Goal: Information Seeking & Learning: Check status

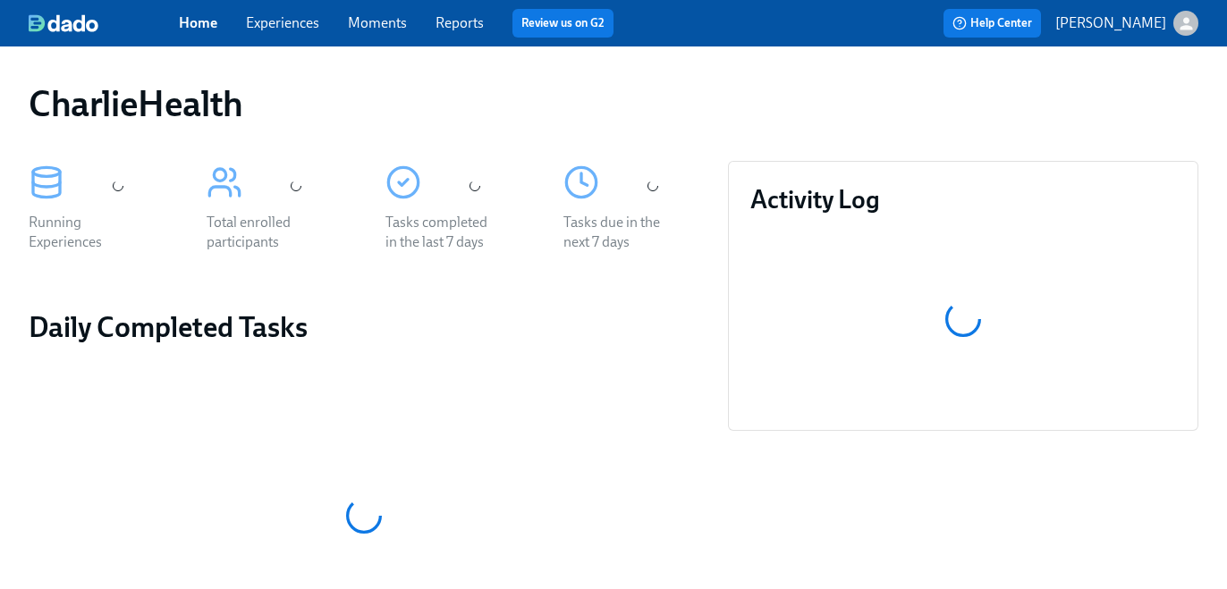
click at [298, 26] on link "Experiences" at bounding box center [282, 22] width 73 height 17
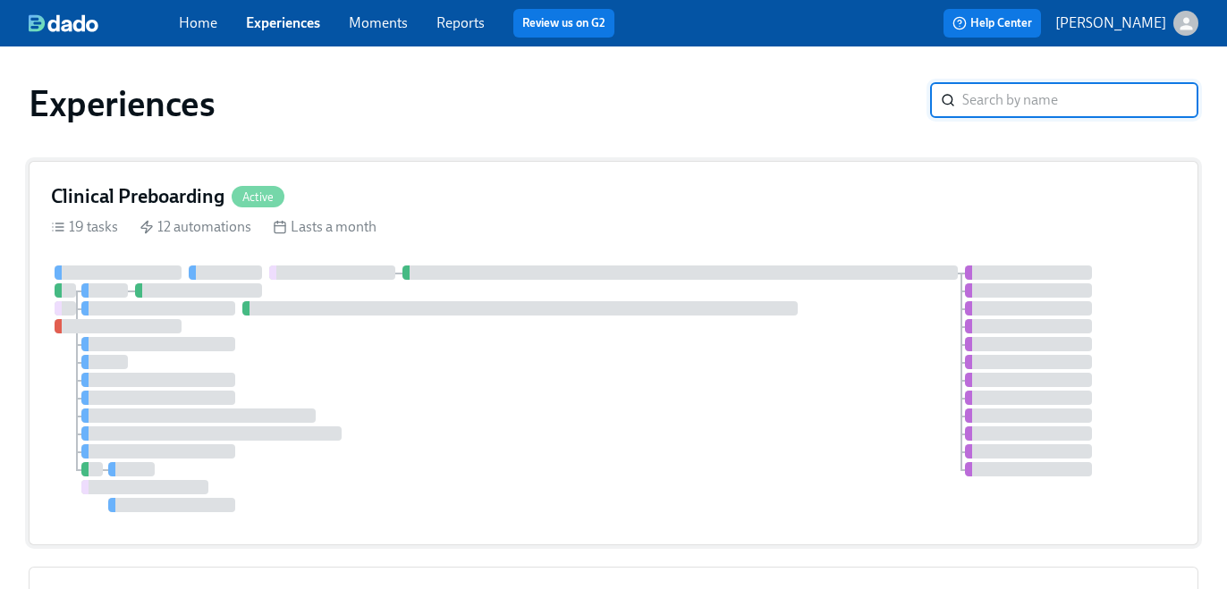
click at [492, 198] on div "Clinical Preboarding Active" at bounding box center [613, 196] width 1125 height 27
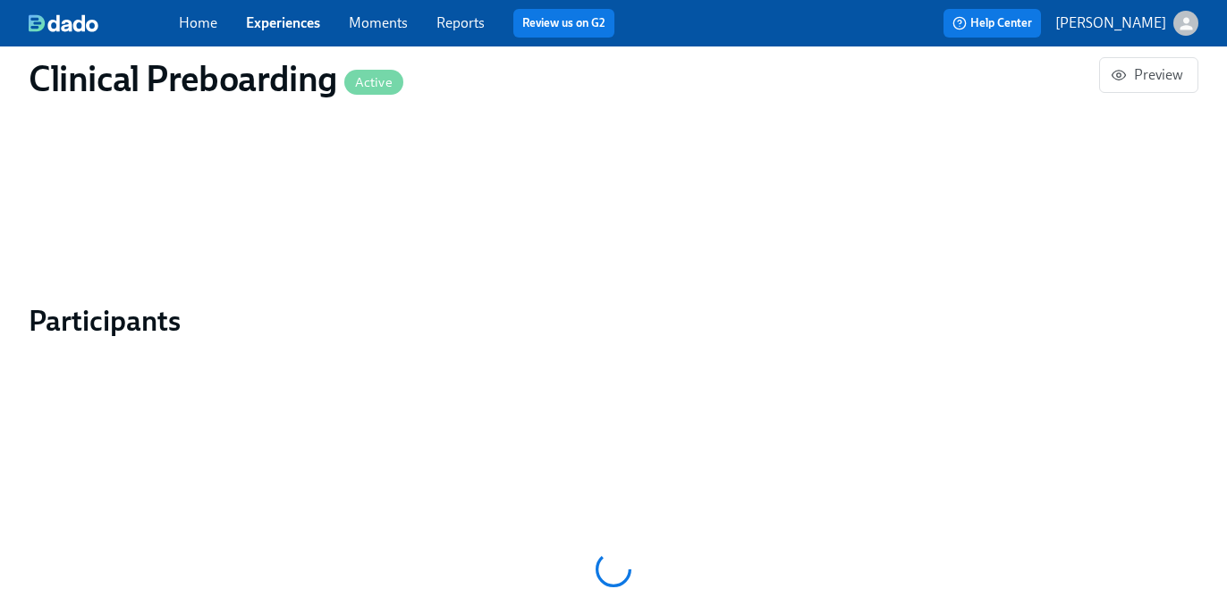
scroll to position [1624, 0]
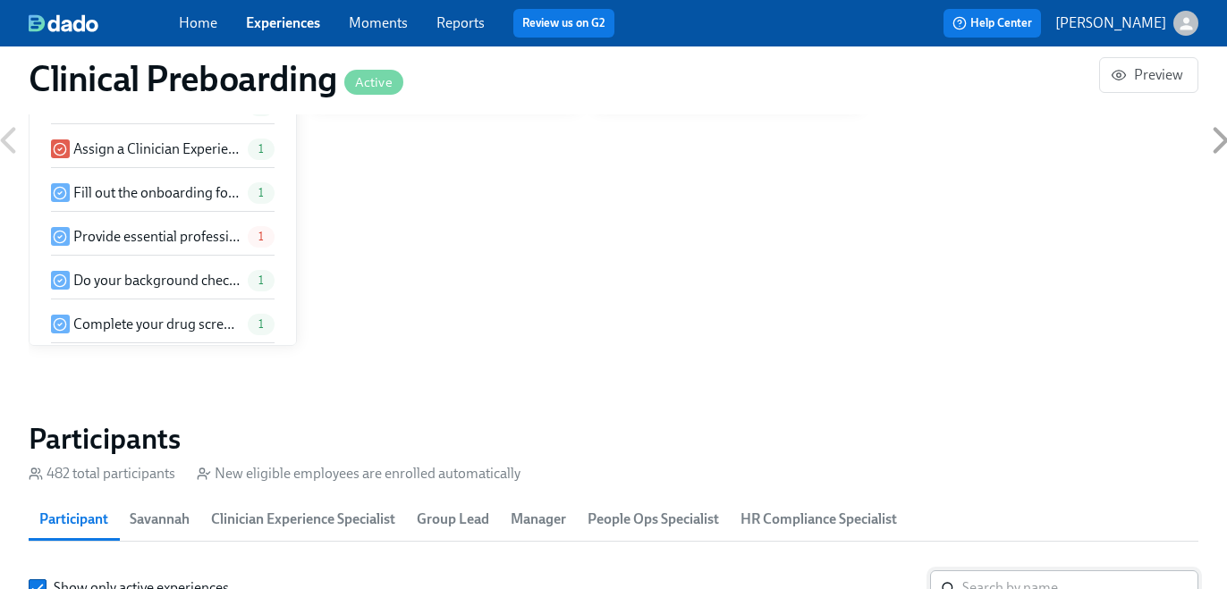
click at [1022, 571] on input "search" at bounding box center [1080, 589] width 236 height 36
click at [1023, 571] on input "search" at bounding box center [1080, 589] width 236 height 36
paste input "[EMAIL_ADDRESS][DOMAIN_NAME]"
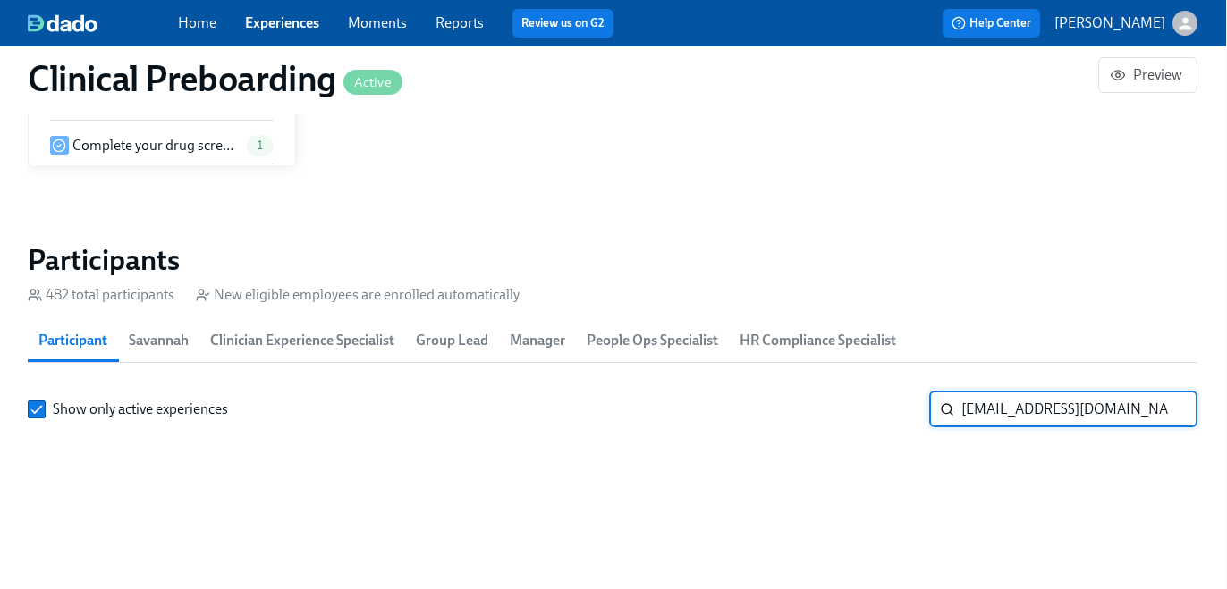
scroll to position [0, 19779]
click at [1023, 409] on input "[EMAIL_ADDRESS][DOMAIN_NAME]" at bounding box center [1080, 410] width 236 height 36
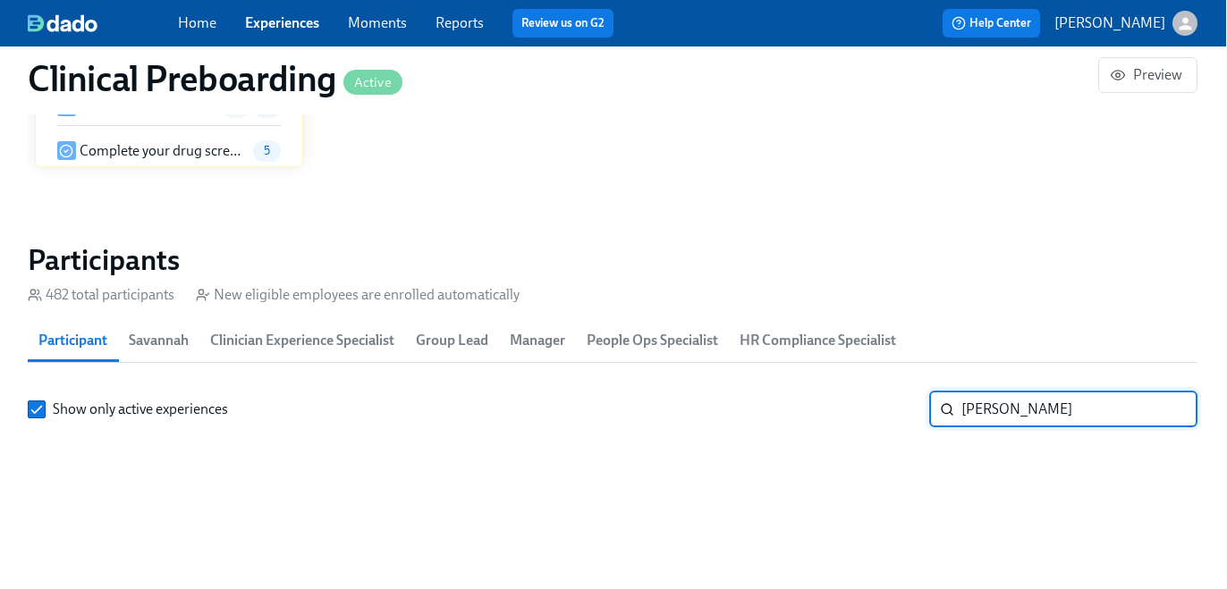
type input "[PERSON_NAME]"
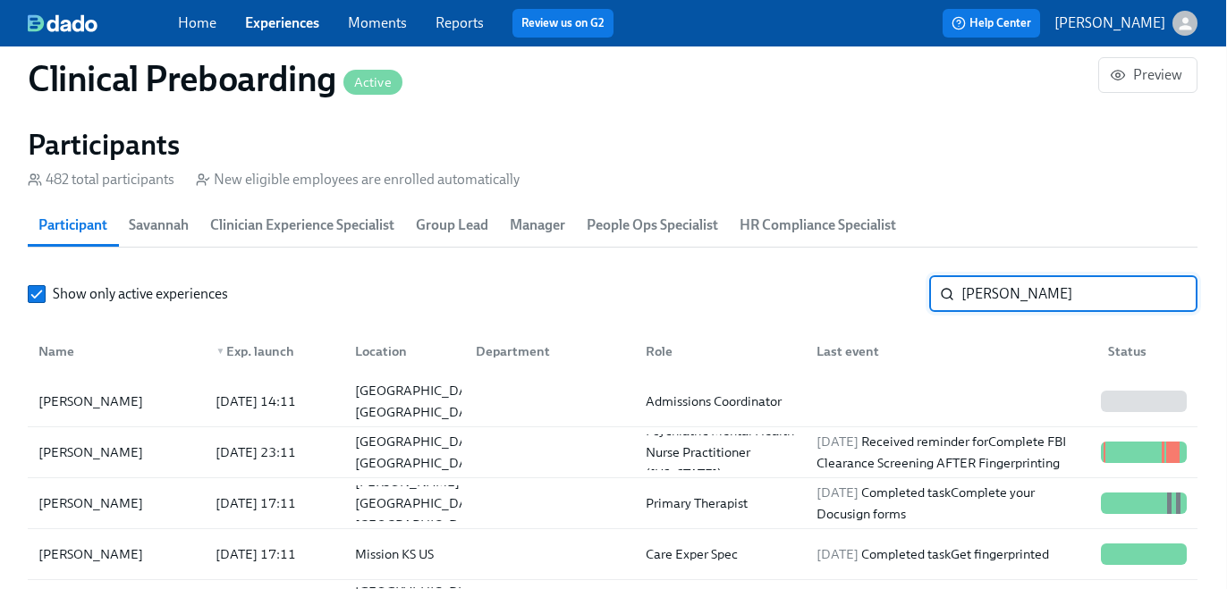
scroll to position [1941, 1]
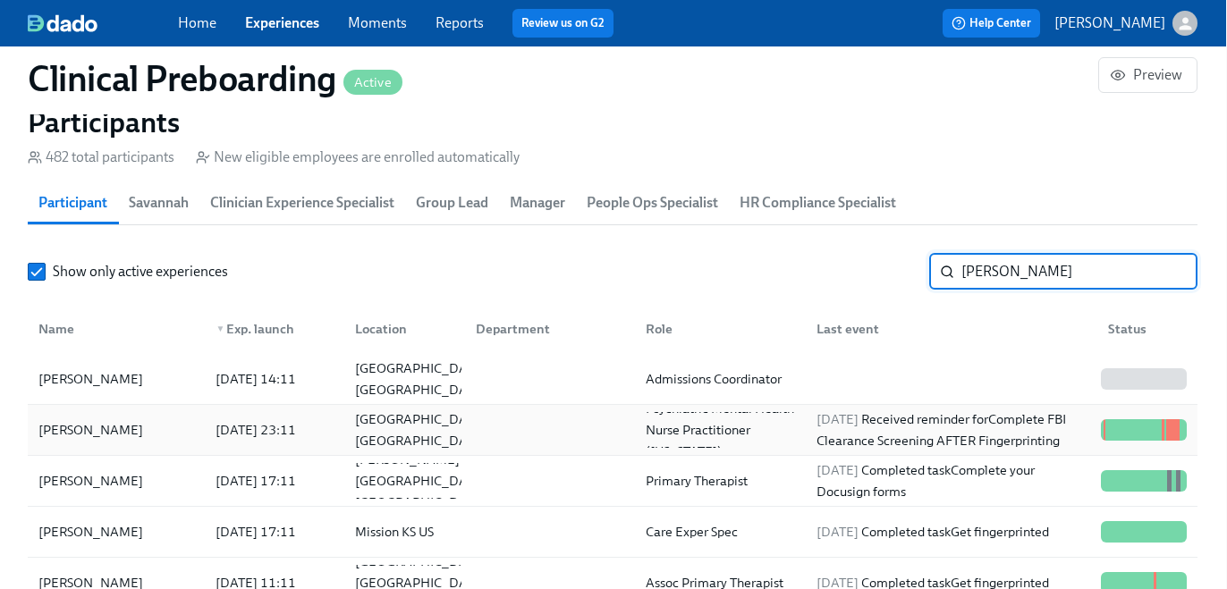
click at [946, 428] on div "[DATE] Received reminder for Complete FBI Clearance Screening AFTER Fingerprint…" at bounding box center [952, 430] width 284 height 43
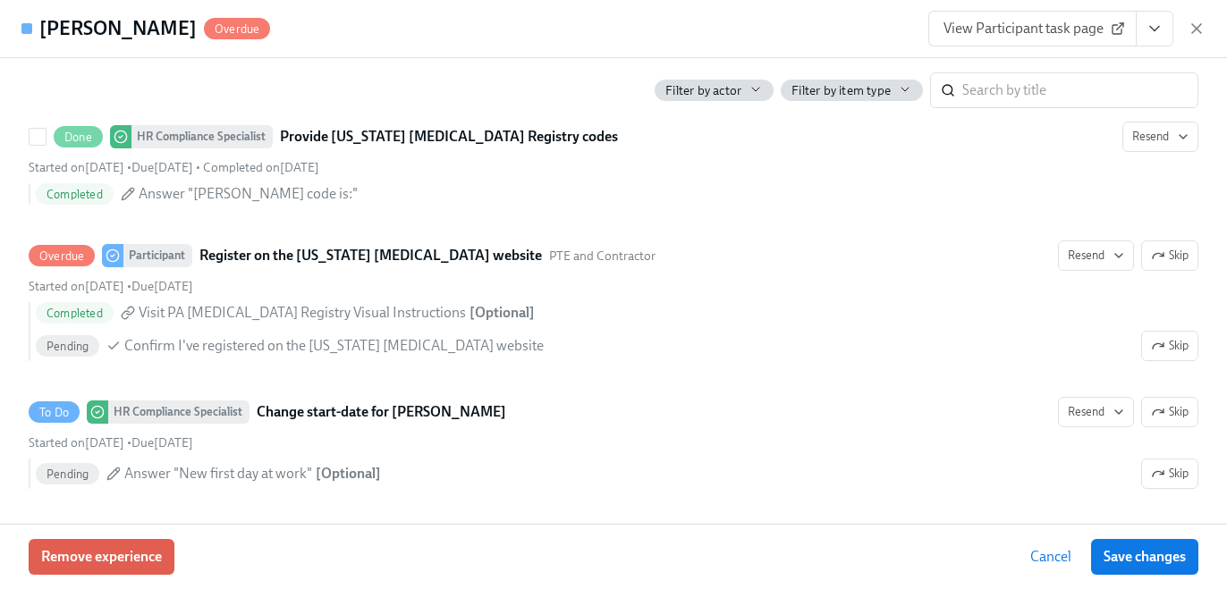
scroll to position [3375, 0]
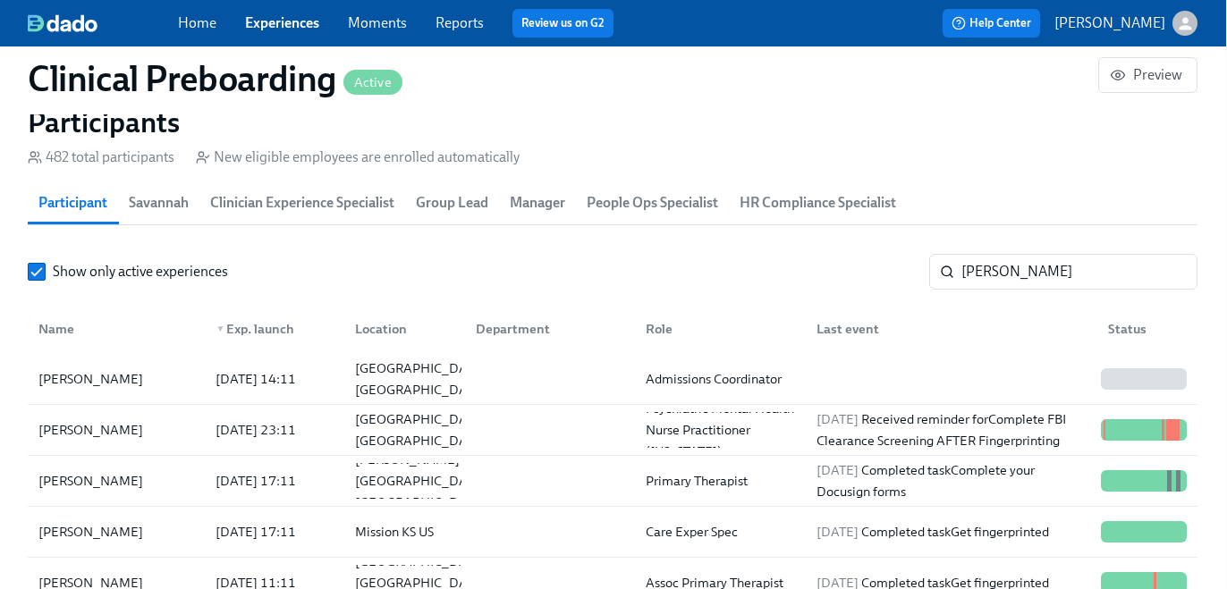
click at [289, 31] on link "Experiences" at bounding box center [282, 22] width 74 height 17
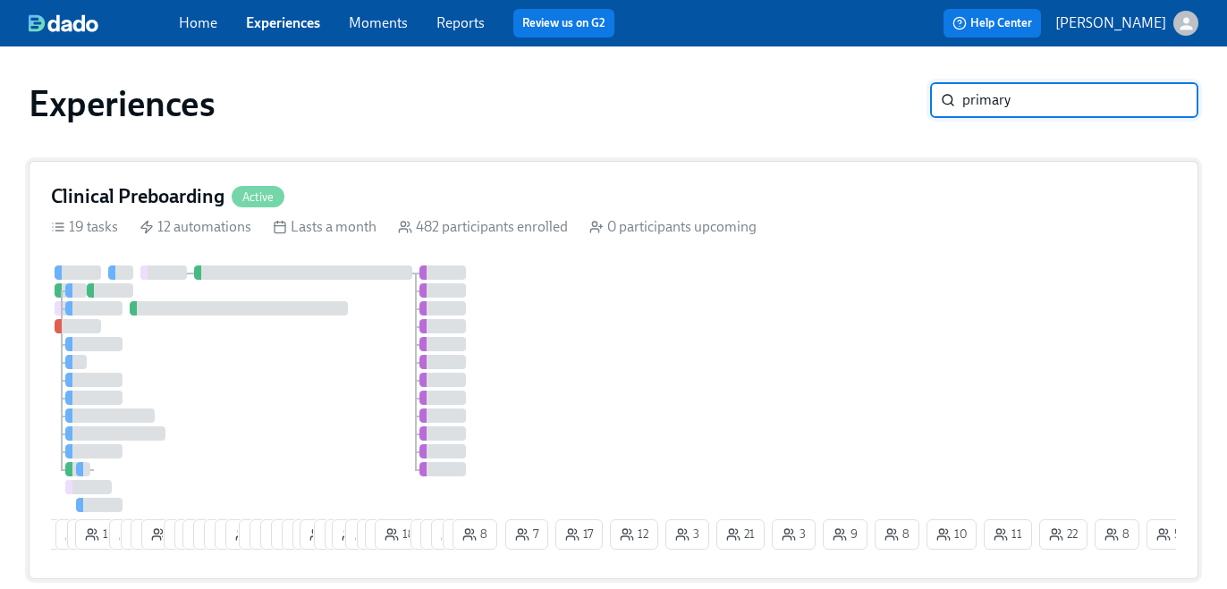
type input "primary"
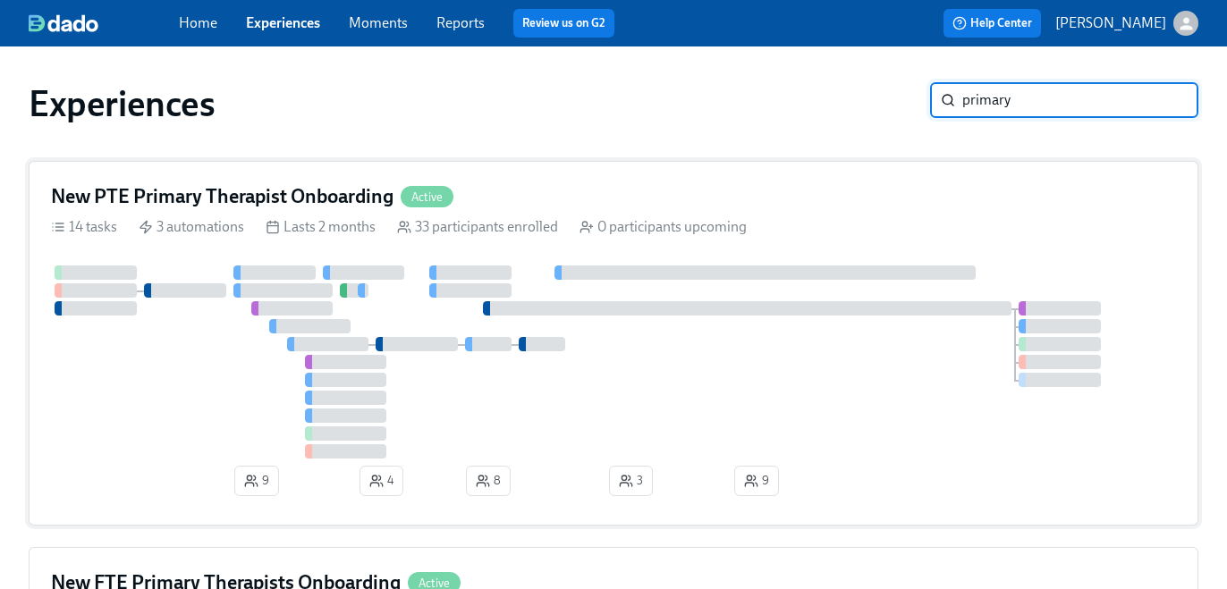
click at [784, 284] on div at bounding box center [613, 362] width 1125 height 193
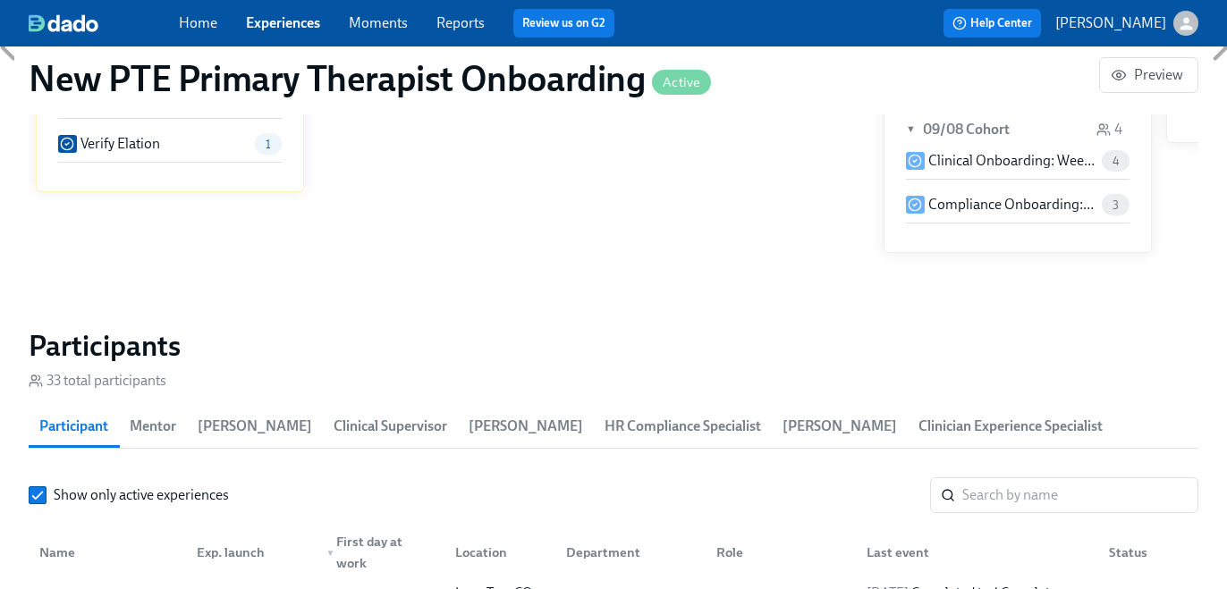
scroll to position [1581, 0]
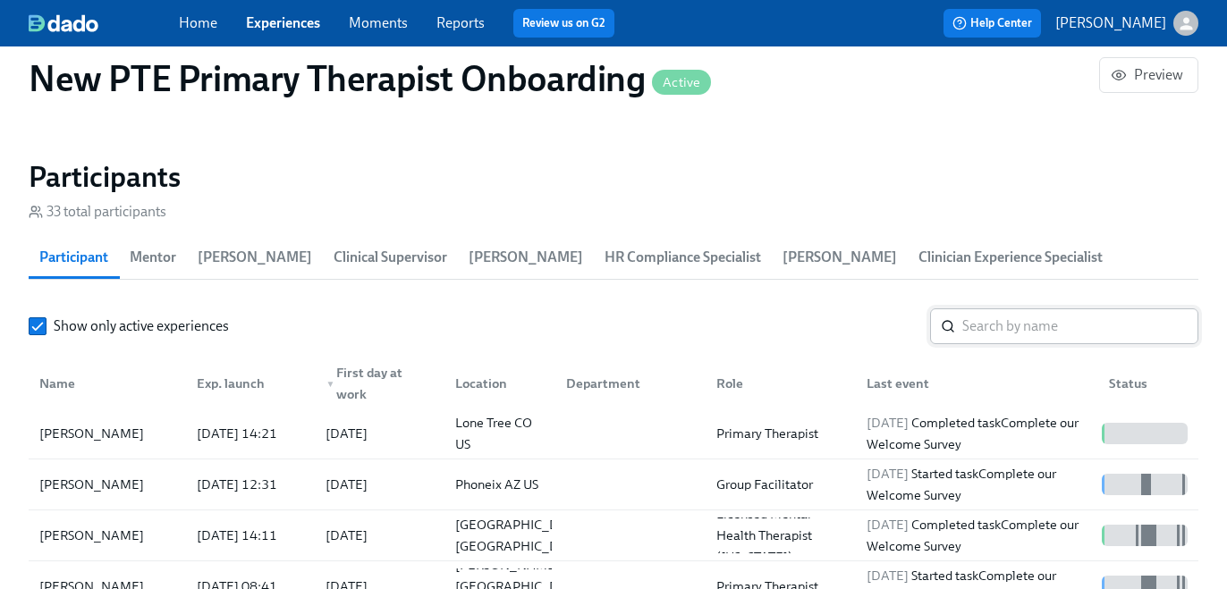
click at [962, 336] on div "​" at bounding box center [1064, 327] width 268 height 36
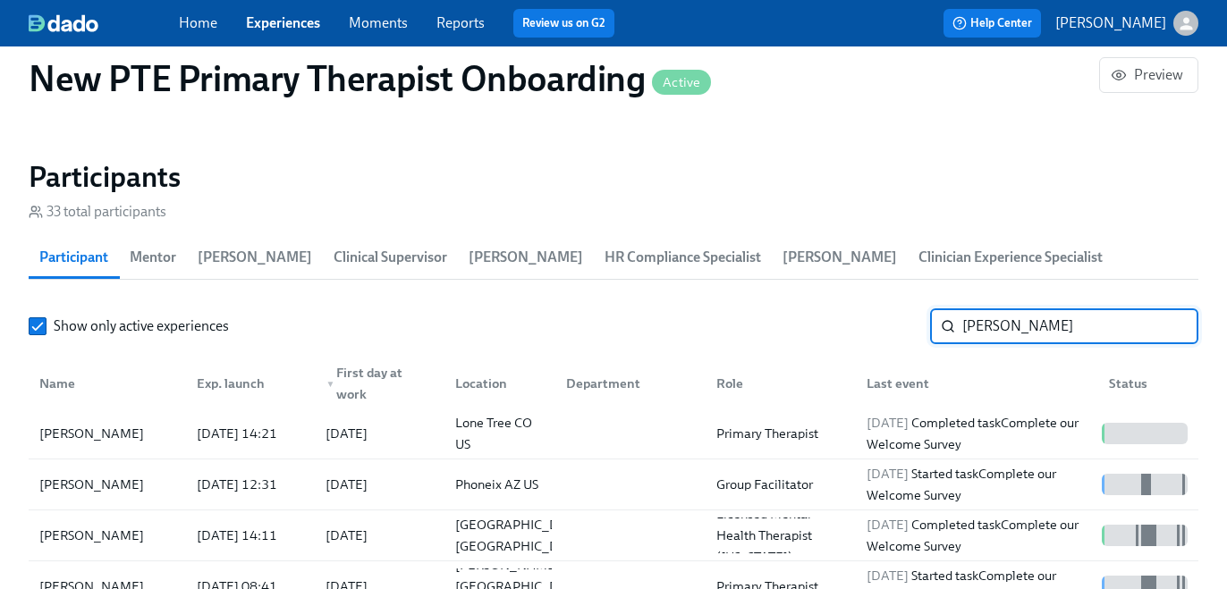
type input "[PERSON_NAME]"
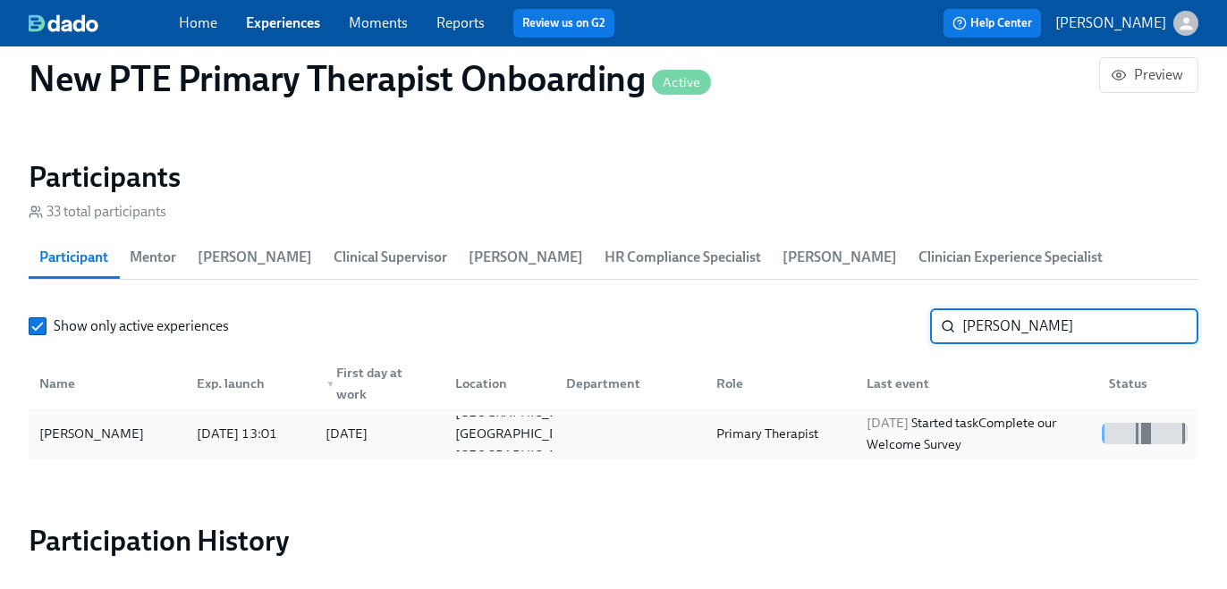
click at [810, 418] on div "Primary Therapist" at bounding box center [777, 434] width 150 height 36
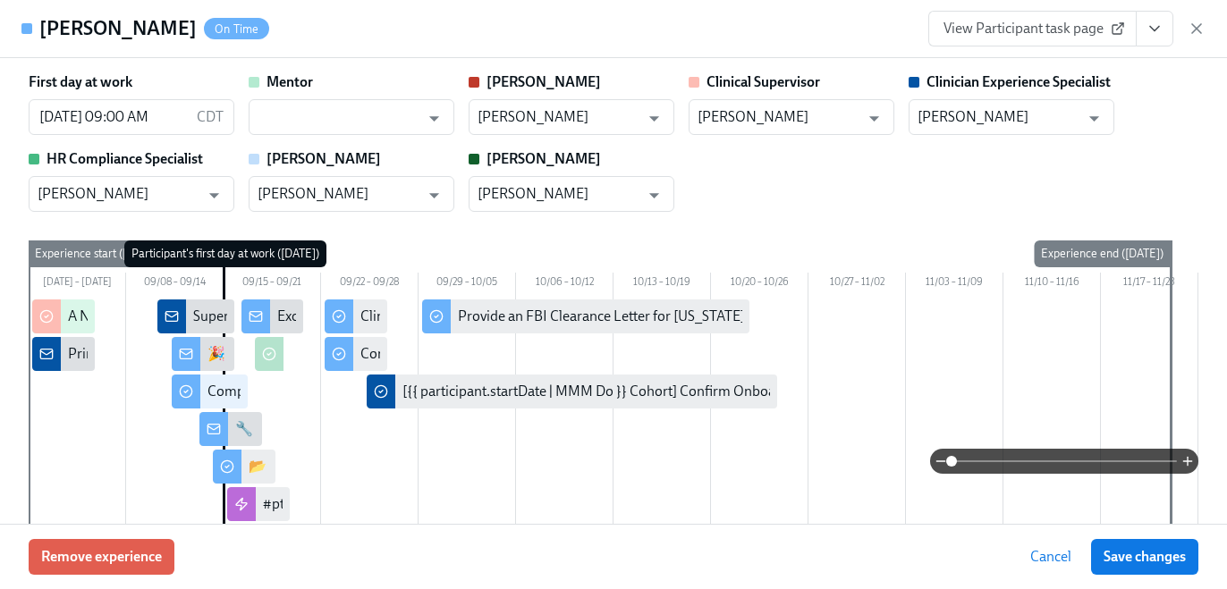
click at [1019, 39] on link "View Participant task page" at bounding box center [1032, 29] width 208 height 36
